Goal: Transaction & Acquisition: Obtain resource

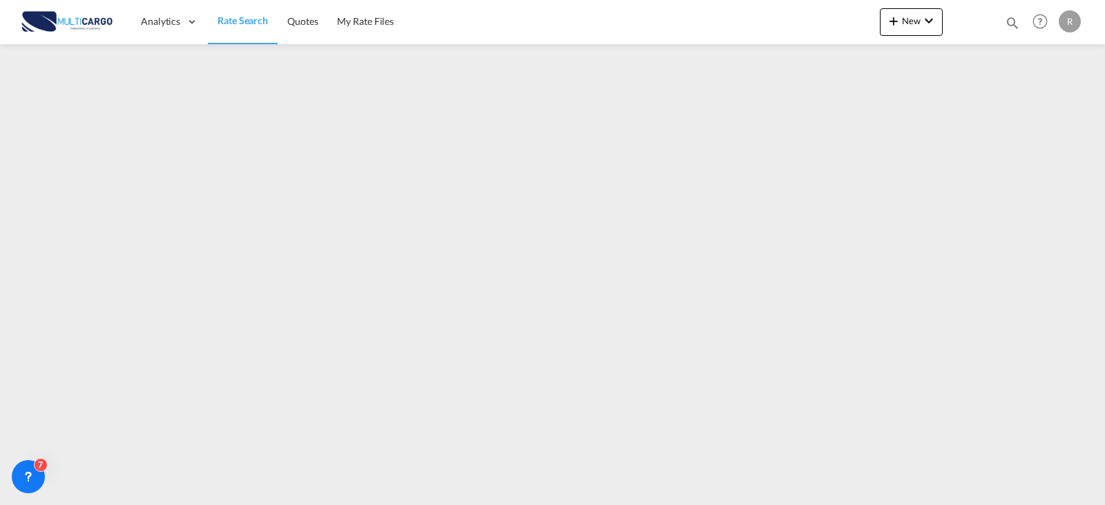
click at [1026, 25] on div "Quotes Help Resources Product Release R My Profile Logout" at bounding box center [1041, 21] width 88 height 43
click at [994, 26] on div at bounding box center [970, 21] width 54 height 41
click at [1003, 24] on div "Quotes Help Resources Product Release R My Profile Logout" at bounding box center [1041, 21] width 88 height 43
click at [1006, 25] on md-icon "icon-magnify" at bounding box center [1012, 22] width 15 height 15
click at [814, 23] on select "Quotes" at bounding box center [793, 22] width 66 height 25
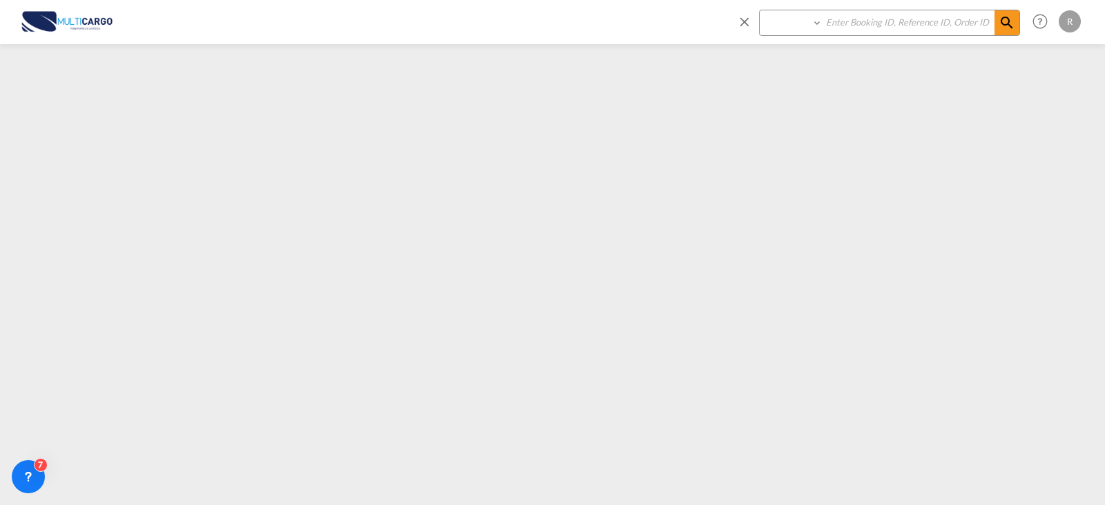
select select "Quotes"
click at [760, 10] on select "Quotes" at bounding box center [793, 22] width 66 height 25
click at [906, 29] on input at bounding box center [909, 22] width 172 height 24
type input "7829"
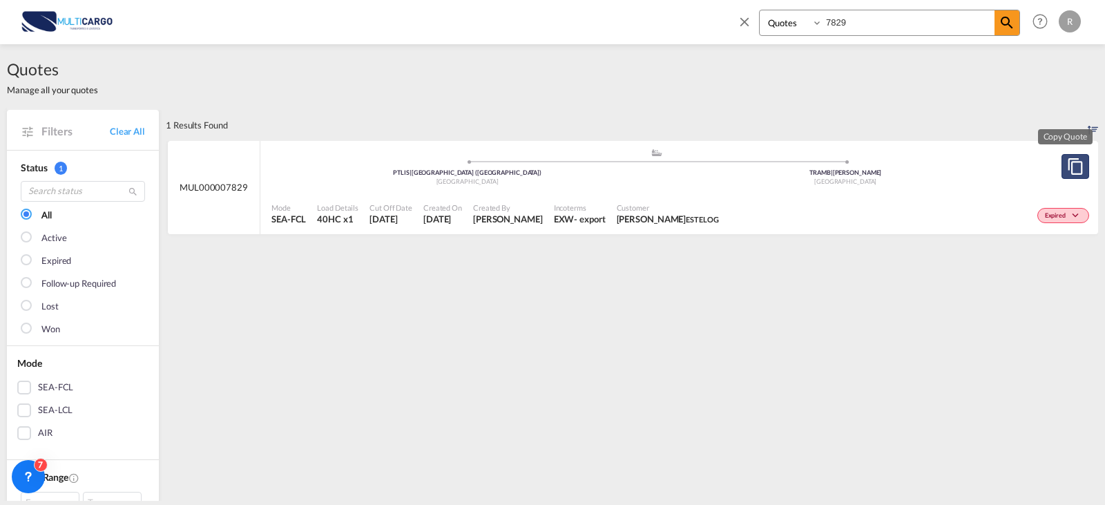
click at [1067, 173] on md-icon "assets/icons/custom/copyQuote.svg" at bounding box center [1075, 166] width 17 height 17
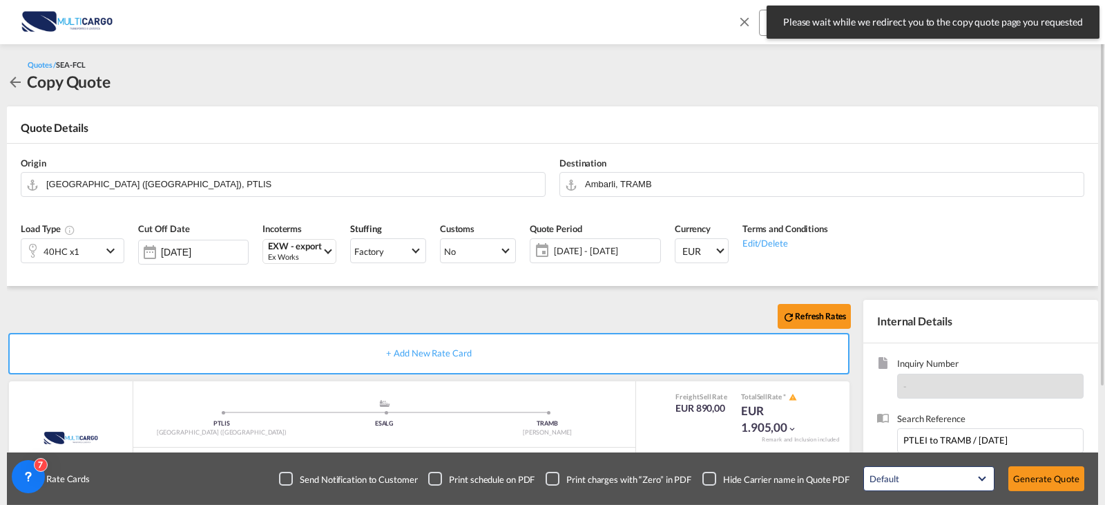
click at [562, 260] on div "[DATE] - [DATE] [DATE] - [DATE] October January February March April May June J…" at bounding box center [595, 250] width 131 height 25
click at [568, 253] on span "[DATE] - [DATE]" at bounding box center [605, 251] width 103 height 12
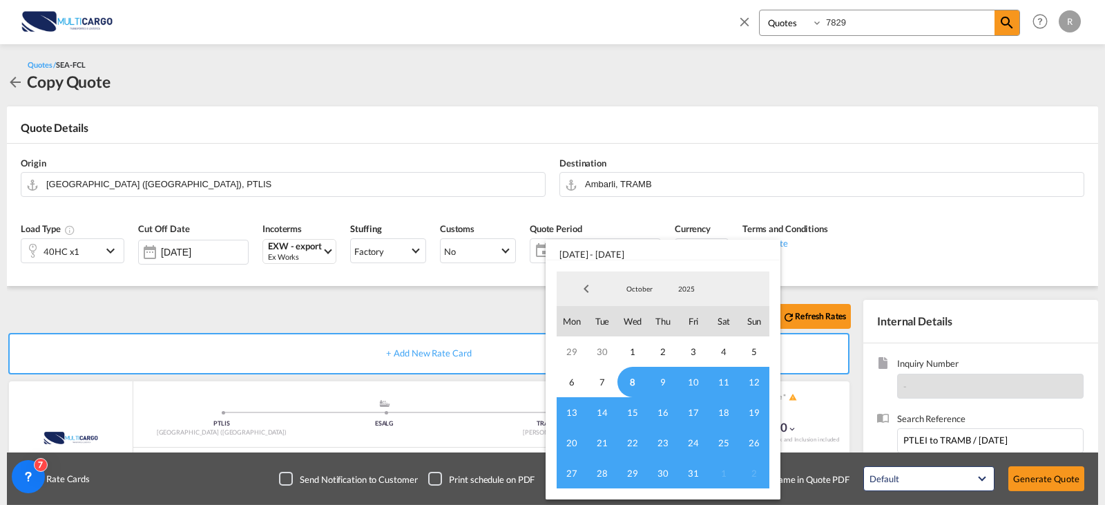
click at [628, 374] on span "8" at bounding box center [633, 382] width 30 height 30
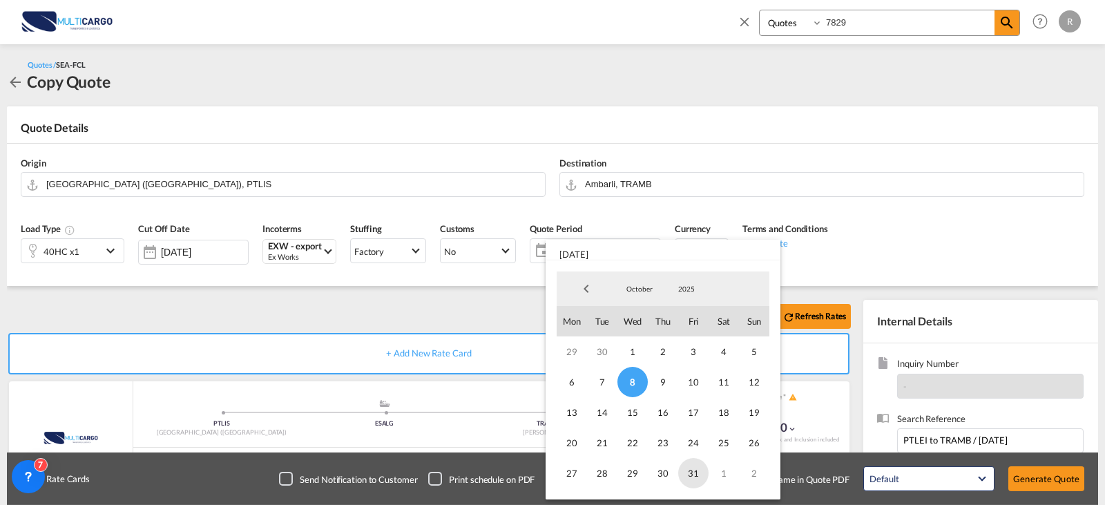
click at [701, 475] on span "31" at bounding box center [693, 473] width 30 height 30
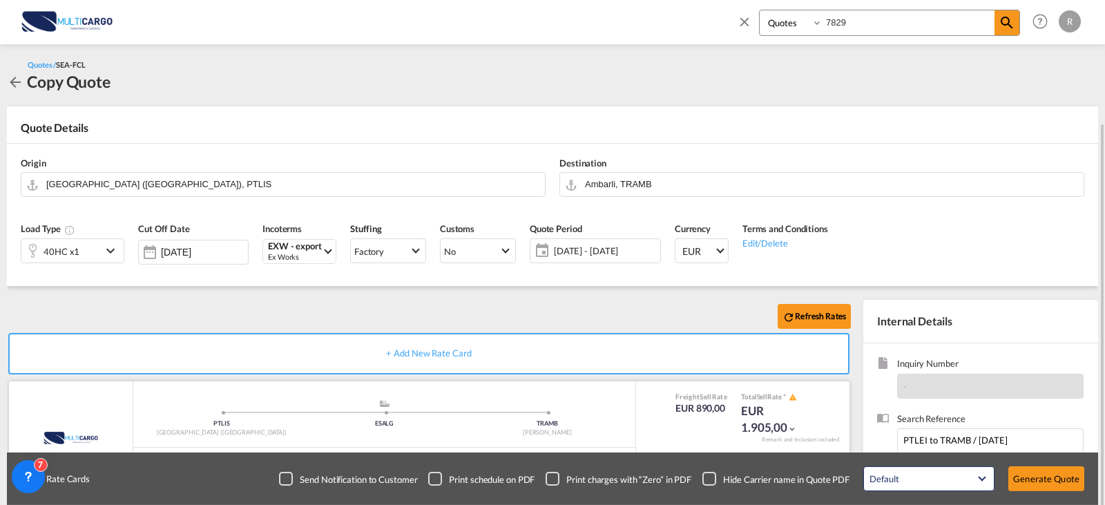
scroll to position [69, 0]
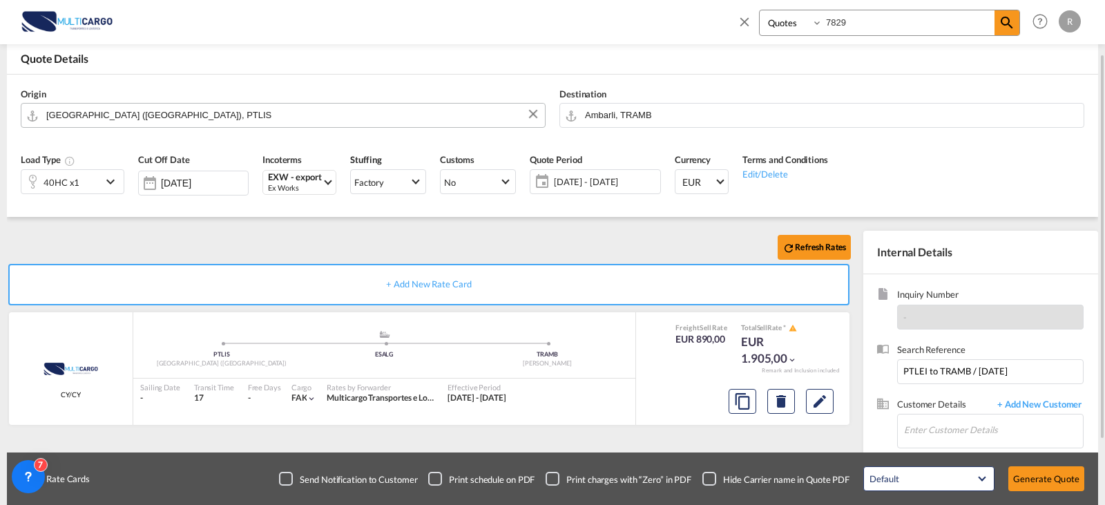
click at [202, 116] on input "[GEOGRAPHIC_DATA] ([GEOGRAPHIC_DATA]), PTLIS" at bounding box center [292, 115] width 492 height 24
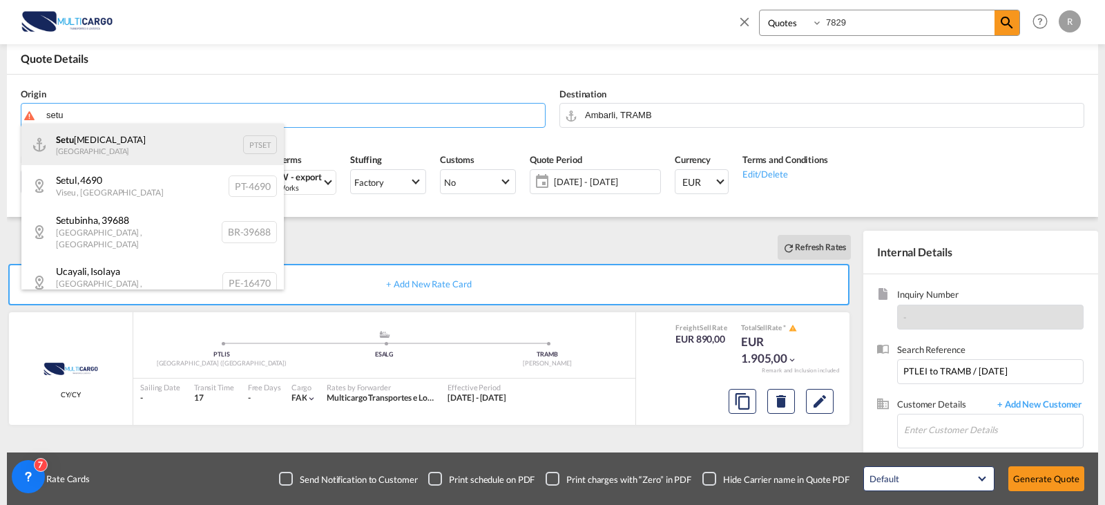
click at [116, 140] on div "Setu [MEDICAL_DATA] Portugal PTSET" at bounding box center [152, 144] width 263 height 41
type input "Setubal, PTSET"
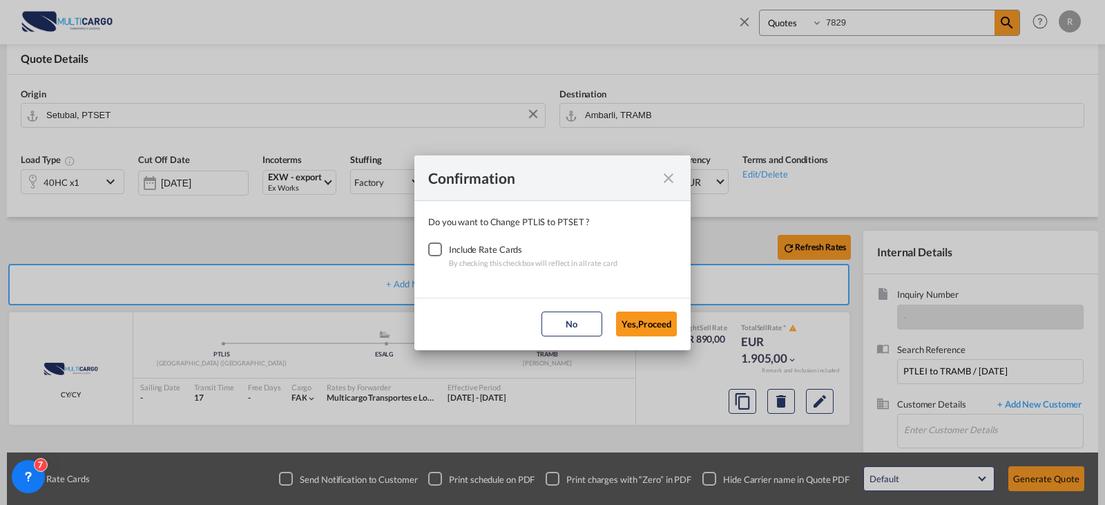
click at [433, 253] on div "Checkbox No Ink" at bounding box center [435, 249] width 14 height 14
click at [633, 324] on button "Yes,Proceed" at bounding box center [646, 324] width 61 height 25
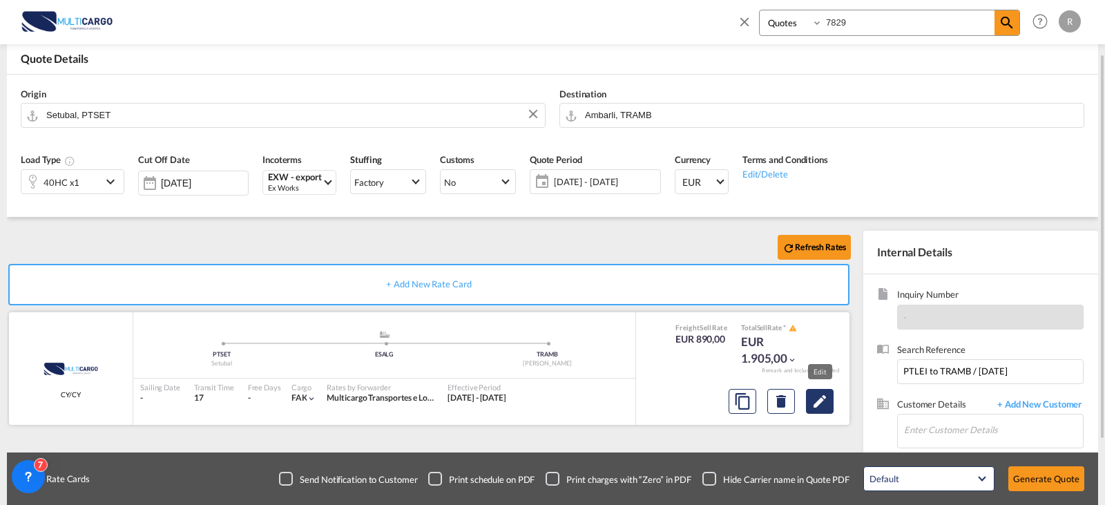
click at [827, 401] on md-icon "Edit" at bounding box center [820, 401] width 17 height 17
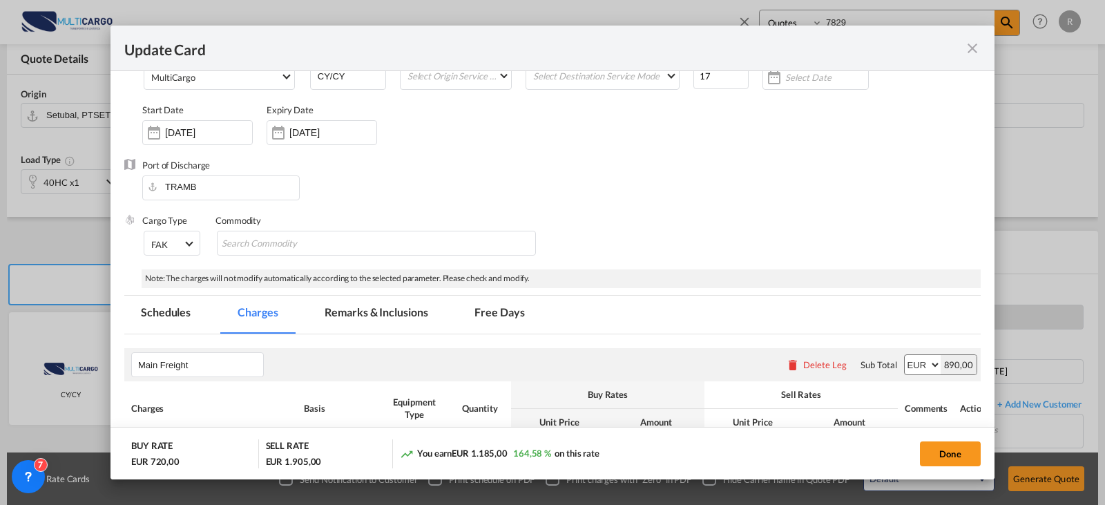
scroll to position [0, 0]
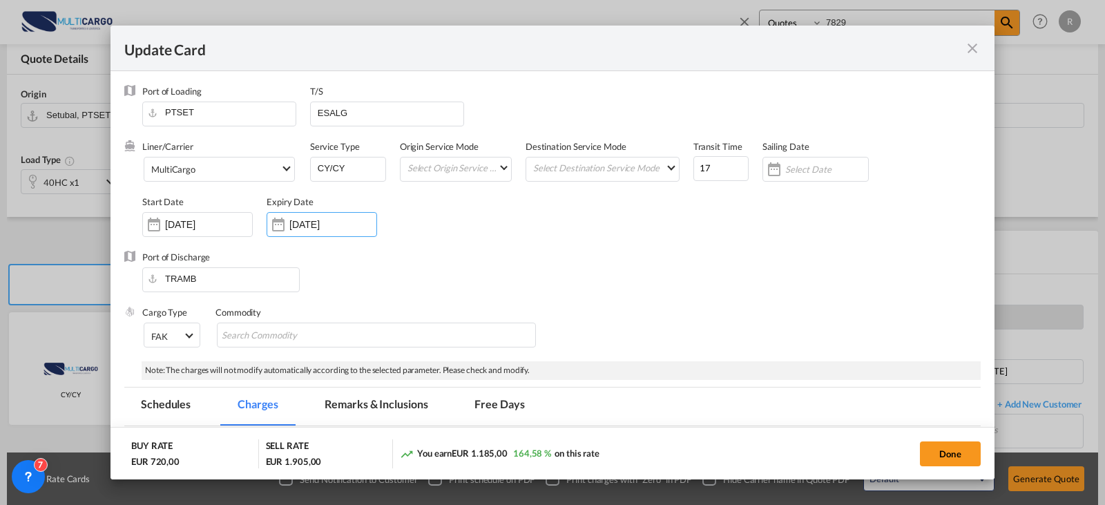
click at [325, 230] on input "[DATE]" at bounding box center [332, 224] width 87 height 11
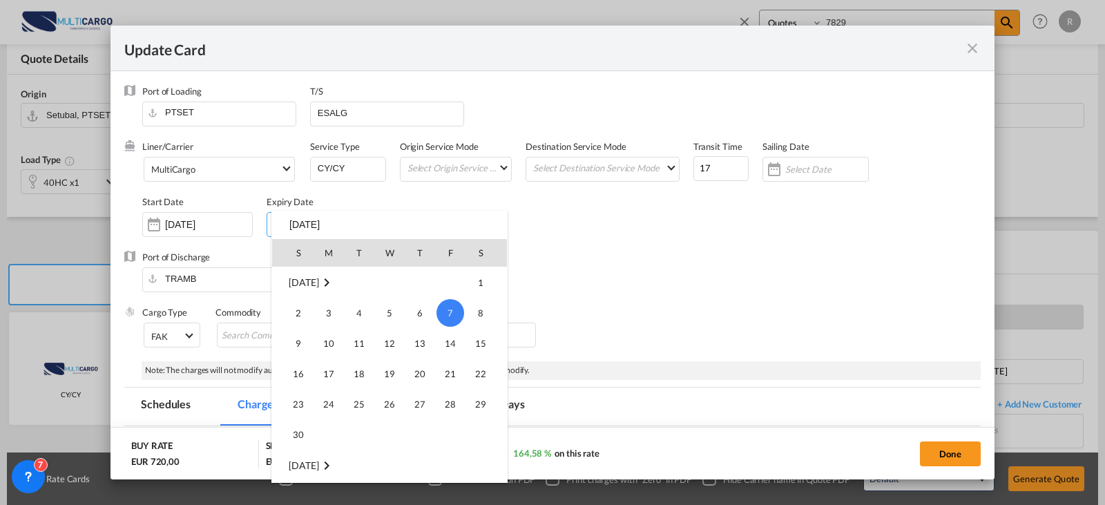
scroll to position [1212, 0]
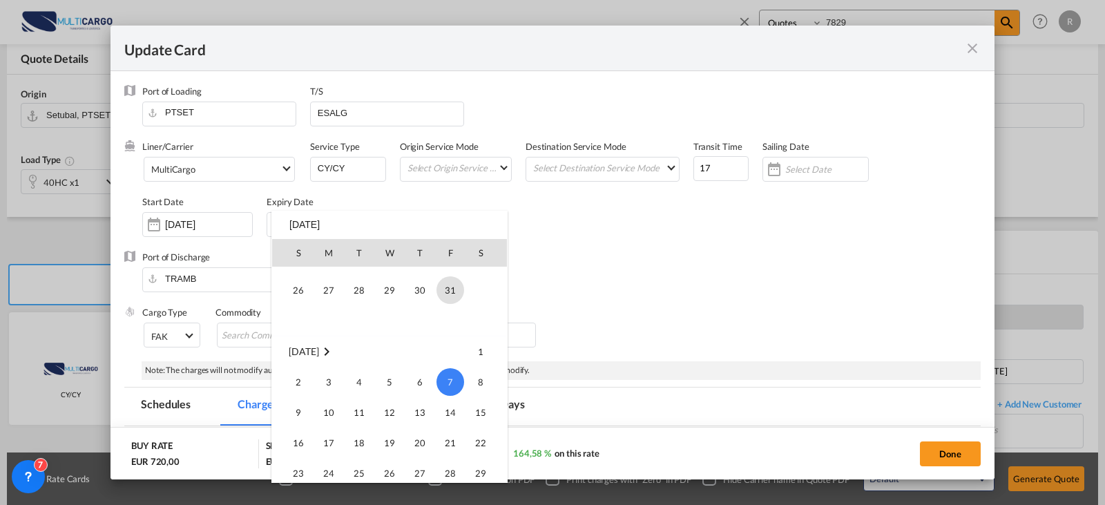
click at [450, 289] on span "31" at bounding box center [451, 290] width 28 height 28
type input "[DATE]"
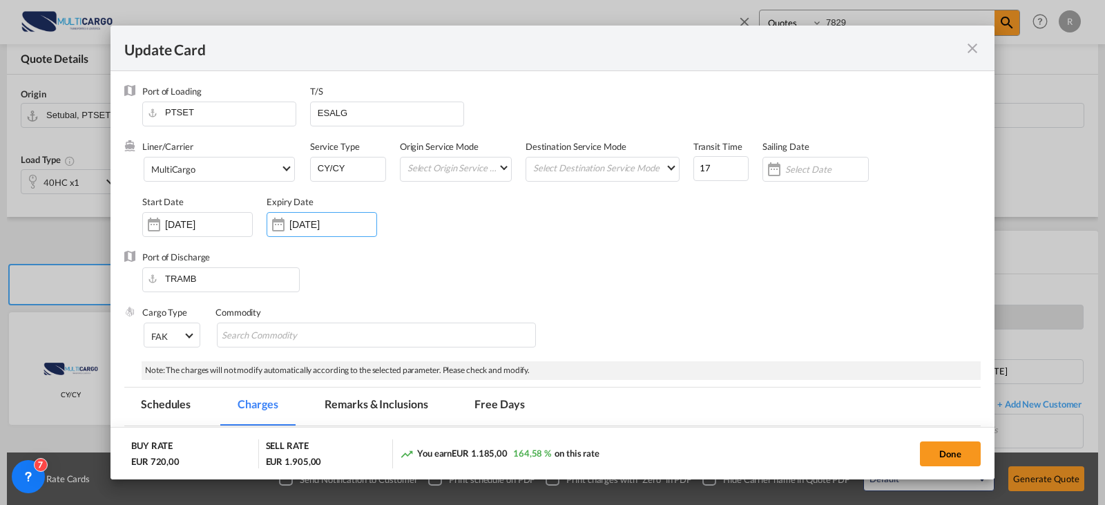
click at [911, 414] on md-tabs-canvas "Schedules Charges Remarks & Inclusions Free Days Schedules Charges Remarks & In…" at bounding box center [552, 407] width 857 height 38
click at [916, 342] on div "Cargo Type FAK FAK GCR GDSM General Cargo Hazardous Cargo Ambient Foodstuff Chi…" at bounding box center [561, 333] width 839 height 55
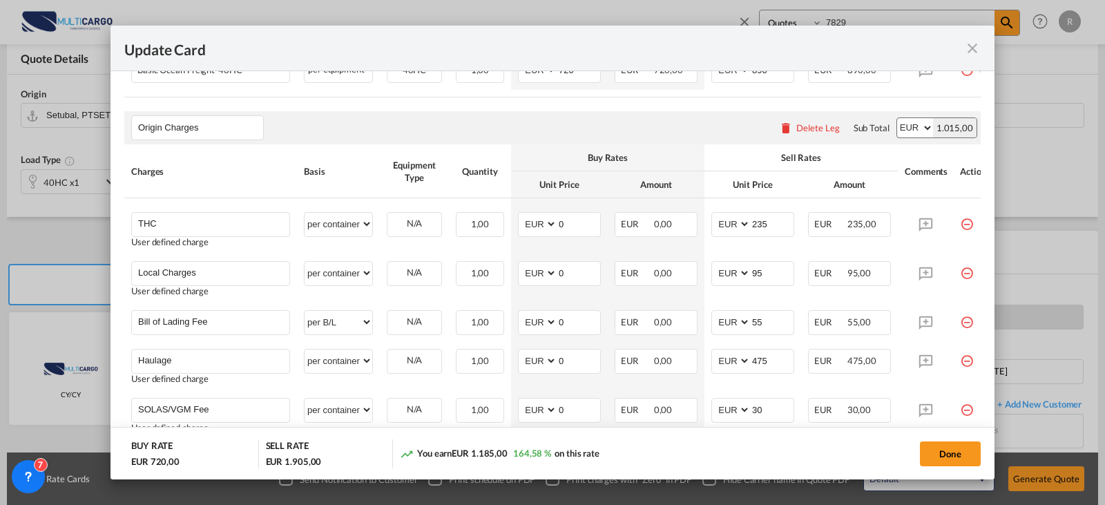
scroll to position [207, 0]
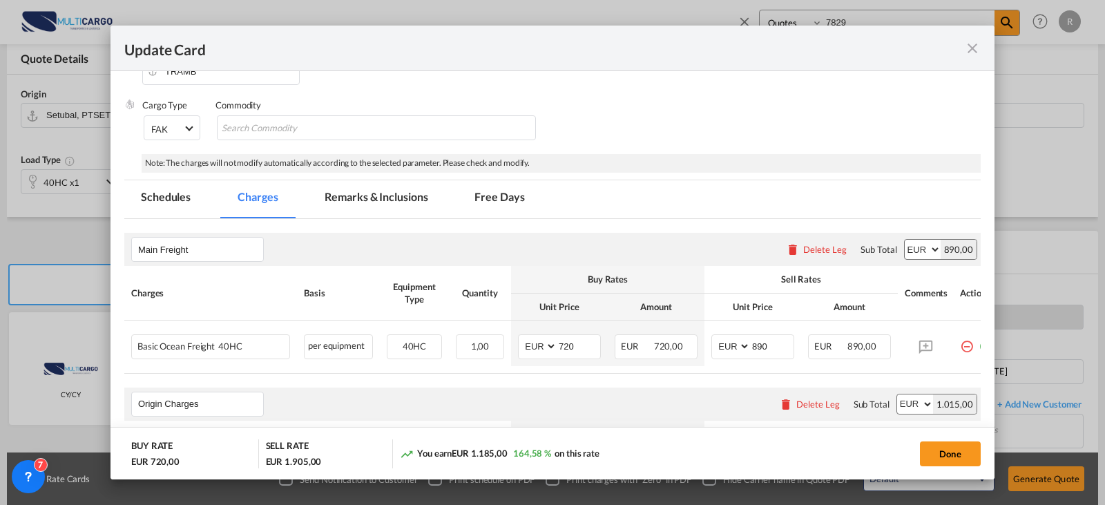
click at [508, 200] on md-tab-item "Free Days" at bounding box center [499, 199] width 83 height 38
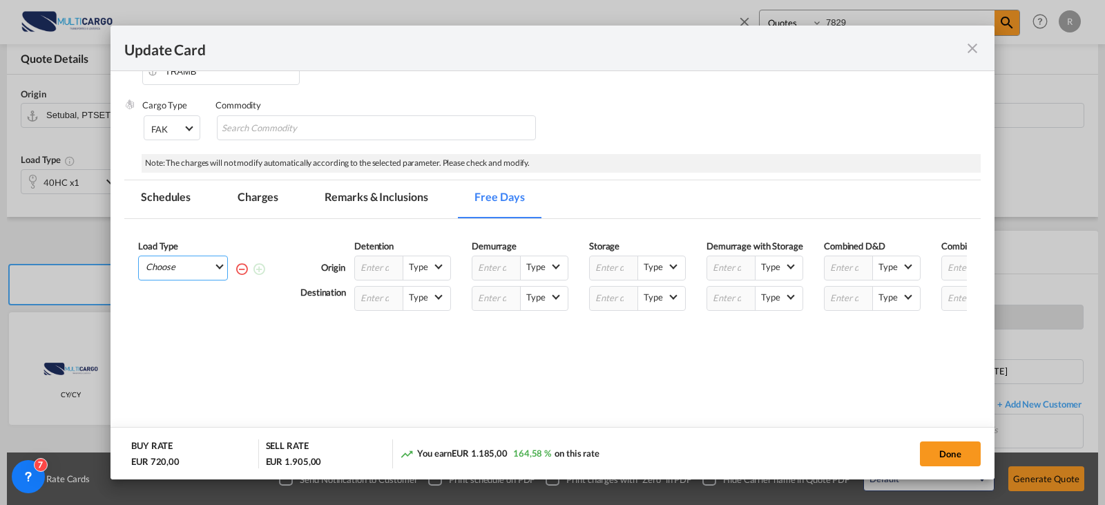
click at [204, 267] on md-select "Choose 40HC" at bounding box center [185, 265] width 83 height 19
click at [205, 296] on md-option "40HC" at bounding box center [187, 303] width 94 height 33
click at [846, 298] on input "Update Card Port ..." at bounding box center [849, 298] width 48 height 23
type input "14"
click at [901, 299] on md-select-value "Type" at bounding box center [896, 296] width 47 height 19
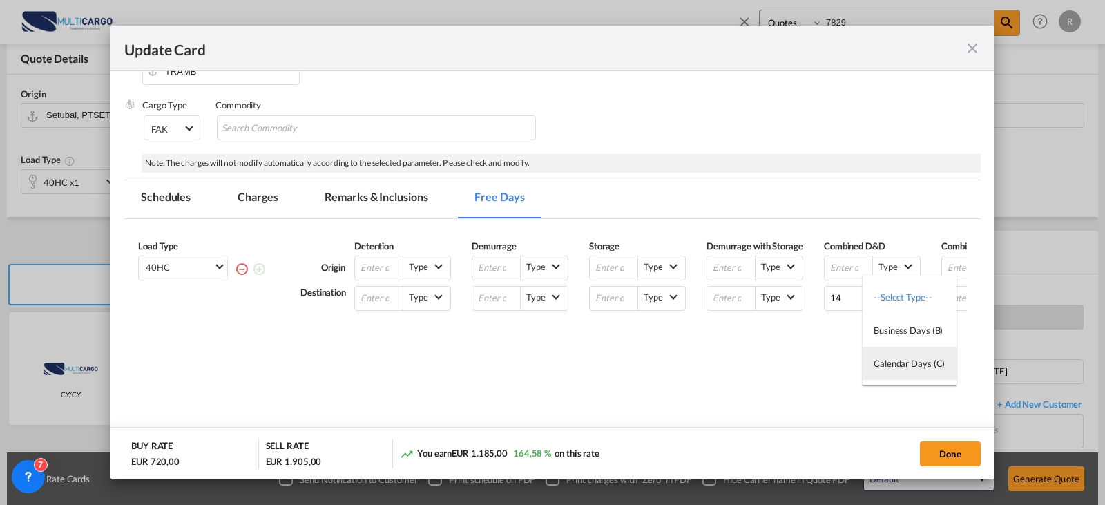
drag, startPoint x: 895, startPoint y: 358, endPoint x: 928, endPoint y: 376, distance: 37.1
click at [897, 359] on div "Calendar Days (C)" at bounding box center [909, 363] width 71 height 12
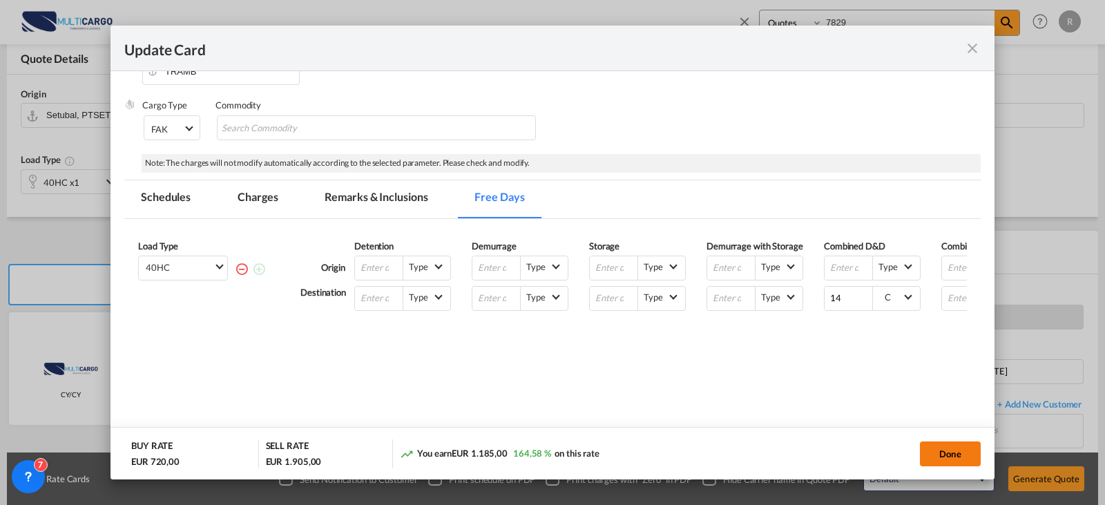
click at [969, 452] on button "Done" at bounding box center [950, 453] width 61 height 25
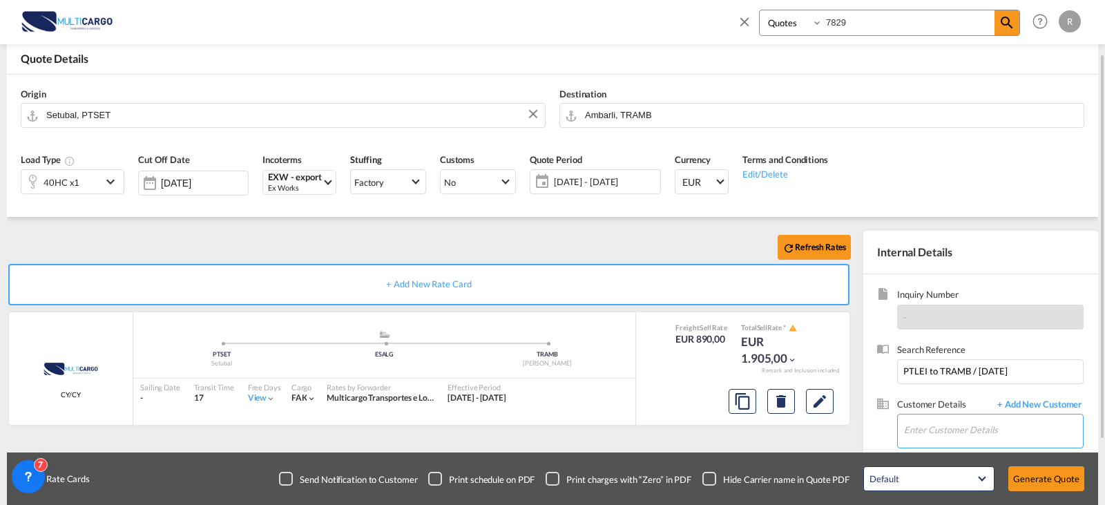
click at [993, 428] on input "Enter Customer Details" at bounding box center [993, 430] width 179 height 31
click at [945, 396] on div "[PERSON_NAME] [EMAIL_ADDRESS][DOMAIN_NAME] | ESTELO G" at bounding box center [952, 395] width 263 height 37
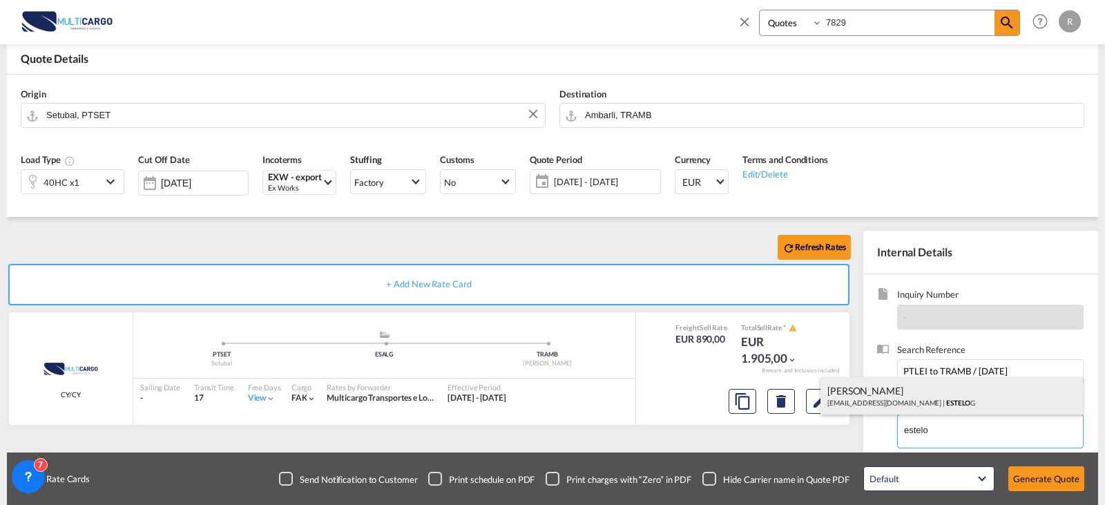
type input "ESTELOG, [PERSON_NAME], [EMAIL_ADDRESS][DOMAIN_NAME]"
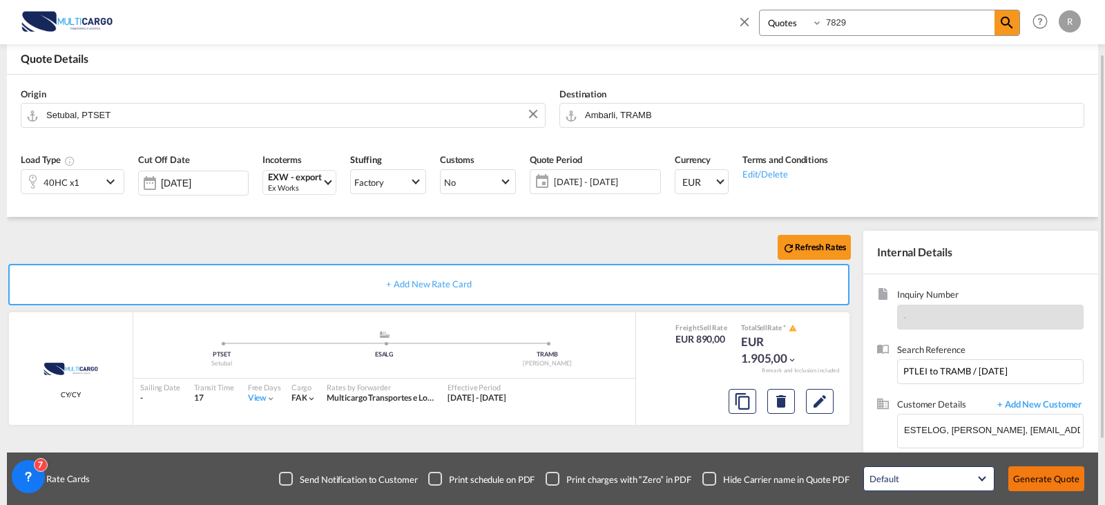
click at [1035, 485] on button "Generate Quote" at bounding box center [1047, 478] width 76 height 25
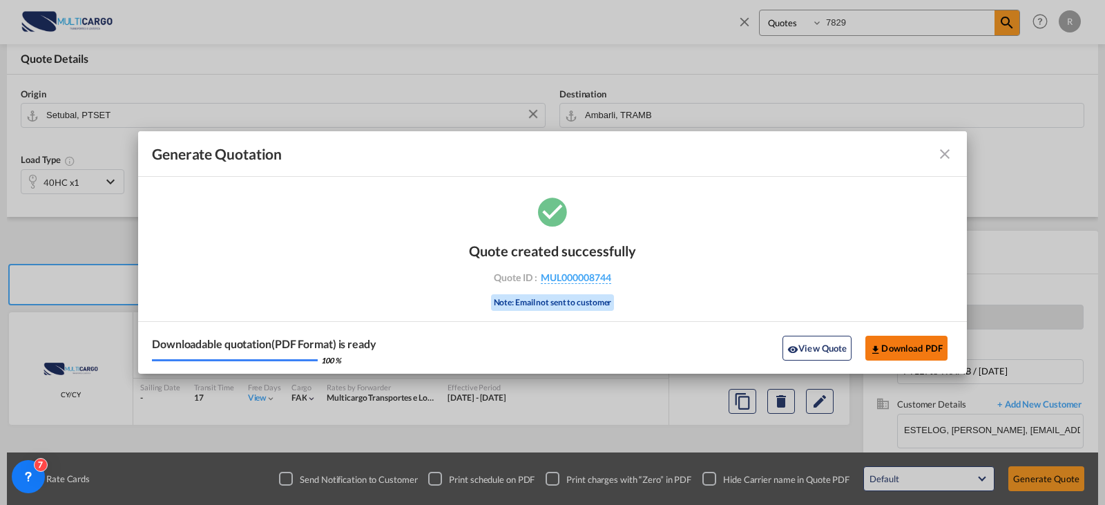
click at [895, 342] on button "Download PDF" at bounding box center [907, 348] width 82 height 25
click at [942, 157] on md-icon "icon-close fg-AAA8AD cursor m-0" at bounding box center [945, 154] width 17 height 17
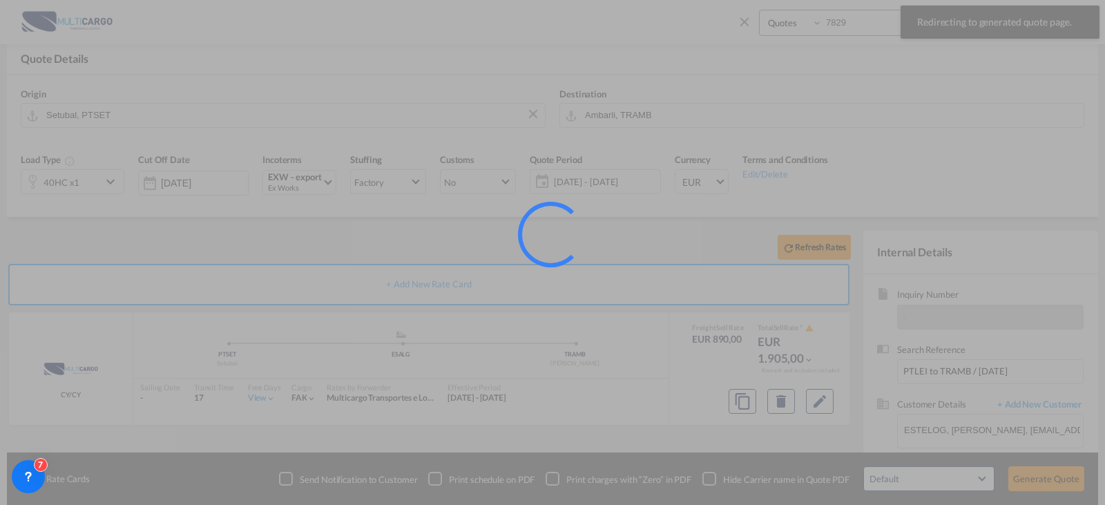
click at [736, 25] on div at bounding box center [552, 252] width 1105 height 505
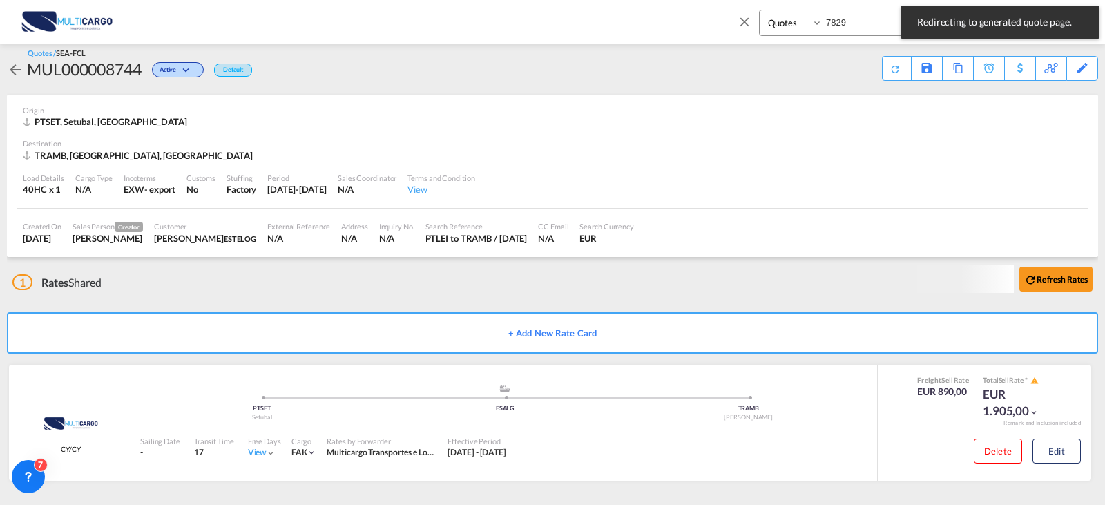
click at [741, 27] on md-icon "icon-close" at bounding box center [744, 21] width 15 height 15
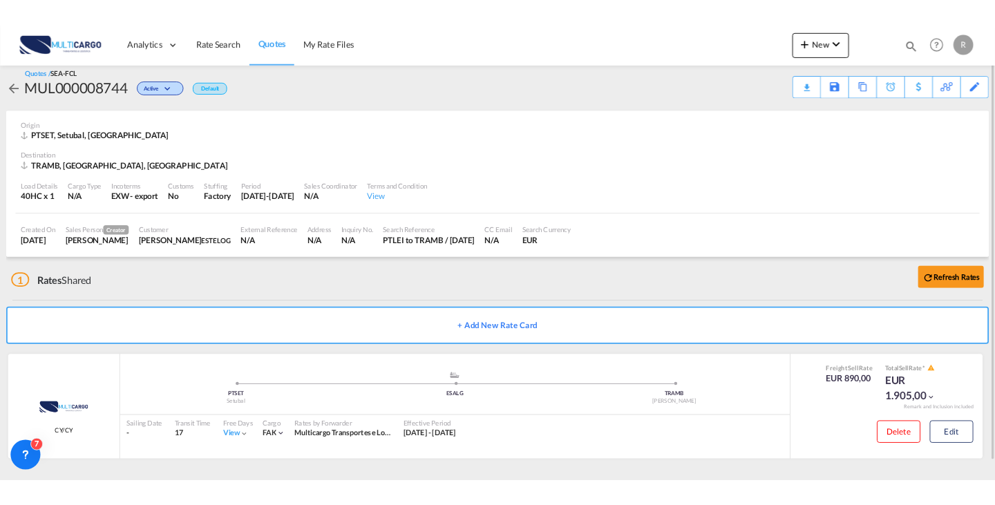
scroll to position [0, 0]
